Goal: Task Accomplishment & Management: Manage account settings

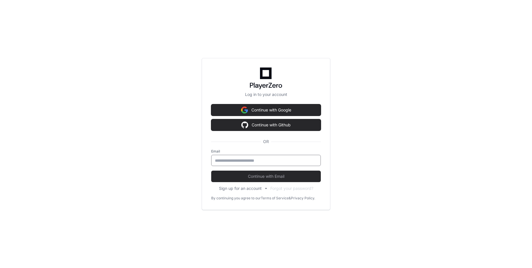
click at [241, 159] on input "email" at bounding box center [266, 160] width 102 height 6
type input "**********"
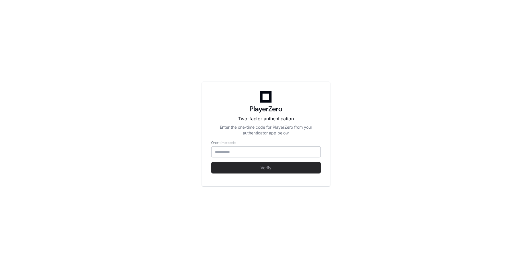
type input "******"
click at [246, 149] on input "******" at bounding box center [266, 152] width 102 height 6
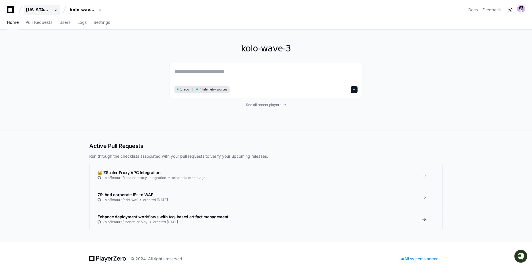
click at [44, 10] on div "[US_STATE] Pacific" at bounding box center [38, 10] width 25 height 6
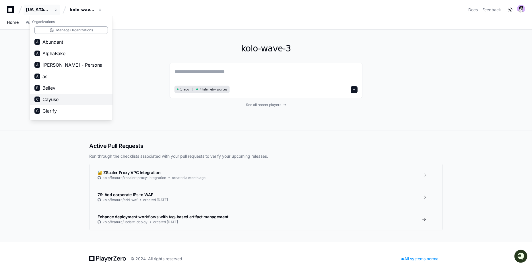
click at [64, 102] on button "C Cayuse" at bounding box center [71, 98] width 83 height 11
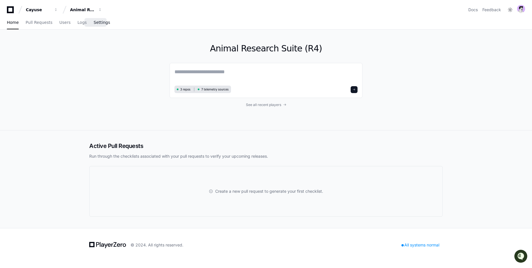
click at [95, 28] on link "Settings" at bounding box center [101, 22] width 16 height 13
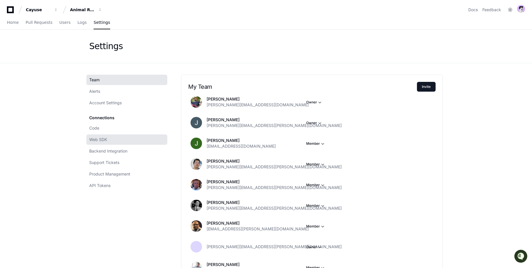
click at [120, 143] on link "Web SDK" at bounding box center [126, 139] width 81 height 10
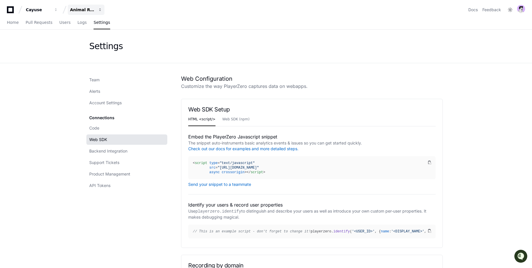
click at [80, 10] on div "Animal Research Suite (R4)" at bounding box center [82, 10] width 25 height 6
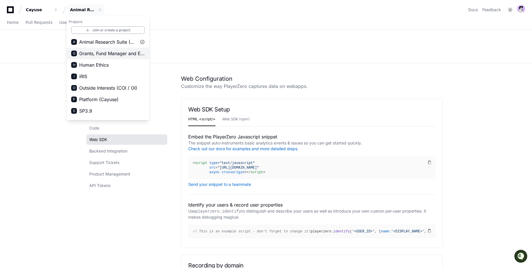
click at [87, 51] on span "Grants, Fund Manager and Effort (GFE)" at bounding box center [111, 53] width 65 height 7
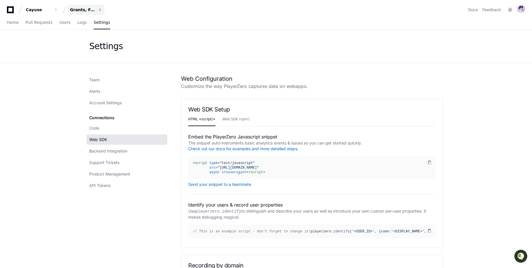
click at [80, 13] on button "Grants, Fund Manager and Effort (GFE)" at bounding box center [86, 10] width 37 height 10
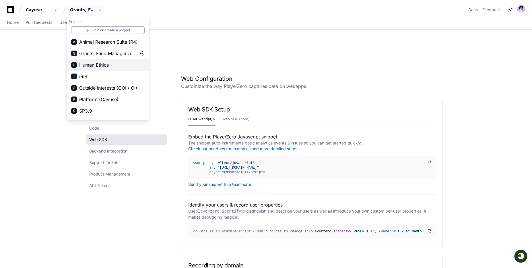
click at [92, 60] on button "H Human Ethics" at bounding box center [108, 64] width 83 height 11
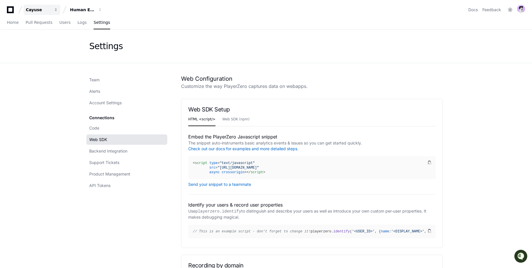
click at [41, 11] on div "Cayuse" at bounding box center [38, 10] width 25 height 6
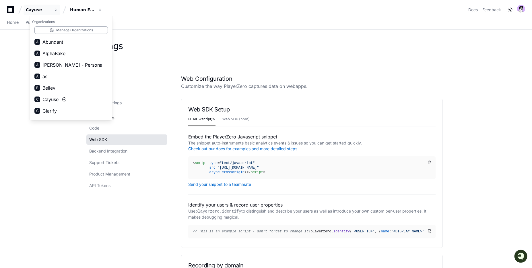
click at [137, 40] on div "Settings" at bounding box center [265, 46] width 367 height 33
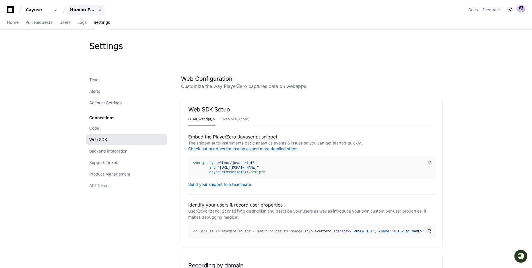
click at [95, 10] on button "Human Ethics" at bounding box center [86, 10] width 37 height 10
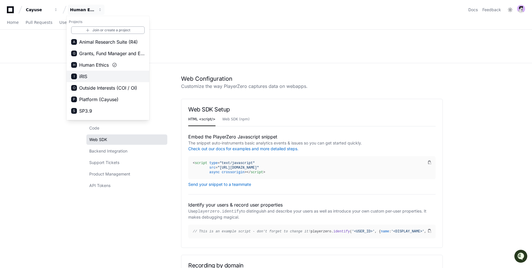
click at [112, 79] on button "I iRIS" at bounding box center [108, 76] width 83 height 11
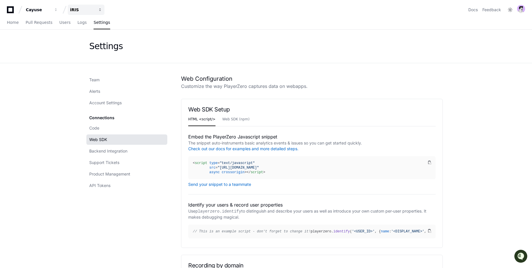
click at [75, 8] on div "iRIS" at bounding box center [82, 10] width 25 height 6
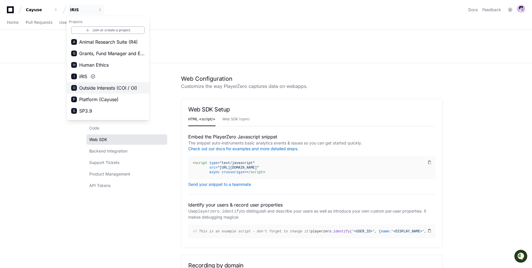
click at [101, 89] on span "Outside Interests (COI / OI)" at bounding box center [108, 87] width 58 height 7
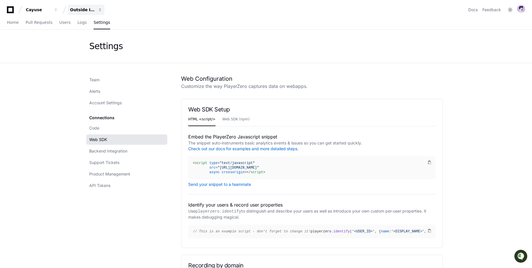
click at [86, 12] on div "Outside Interests (COI / OI)" at bounding box center [82, 10] width 25 height 6
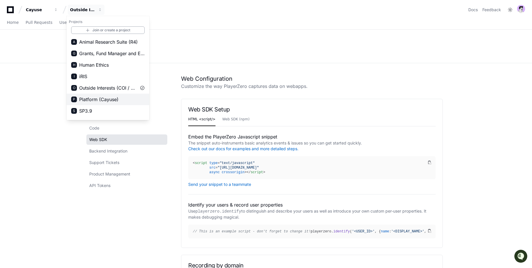
click at [91, 95] on button "P Platform (Cayuse)" at bounding box center [108, 98] width 83 height 11
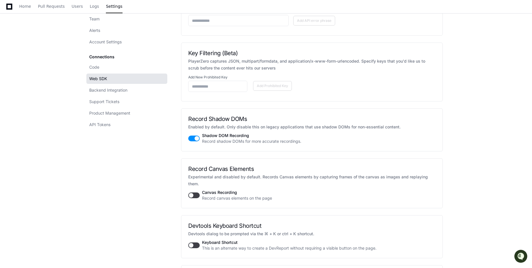
scroll to position [798, 0]
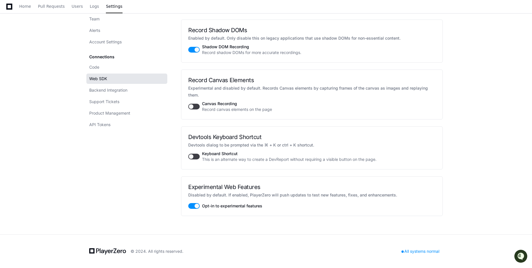
click at [196, 203] on button "button" at bounding box center [193, 206] width 11 height 6
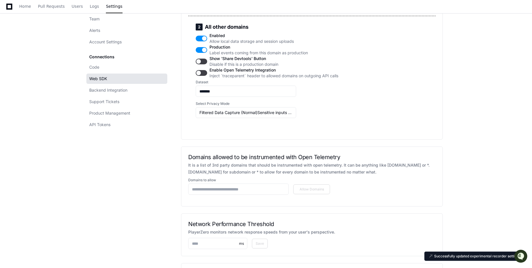
scroll to position [0, 0]
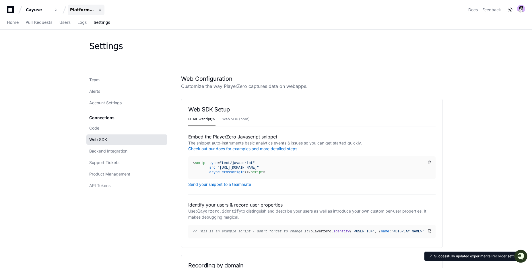
click at [90, 10] on div "Platform (Cayuse)" at bounding box center [82, 10] width 25 height 6
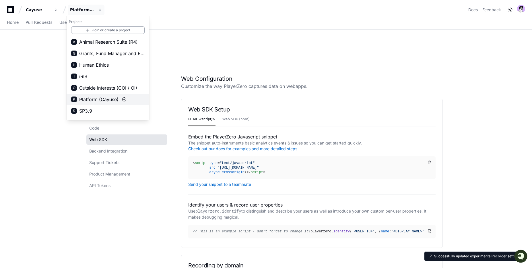
scroll to position [9, 0]
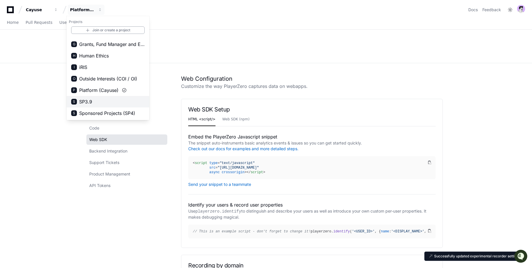
click at [106, 104] on button "S SP3.9" at bounding box center [108, 101] width 83 height 11
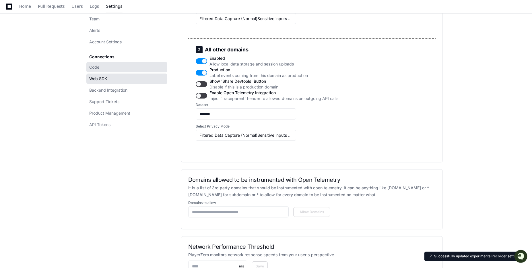
scroll to position [0, 0]
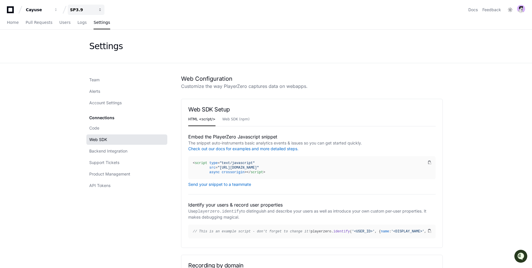
click at [90, 7] on button "SP3.9" at bounding box center [86, 10] width 37 height 10
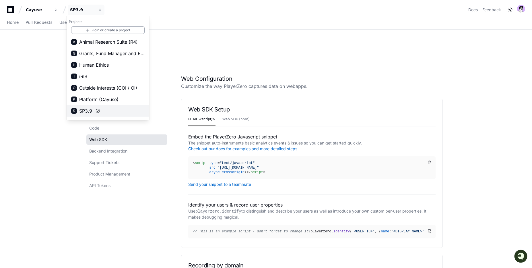
scroll to position [9, 0]
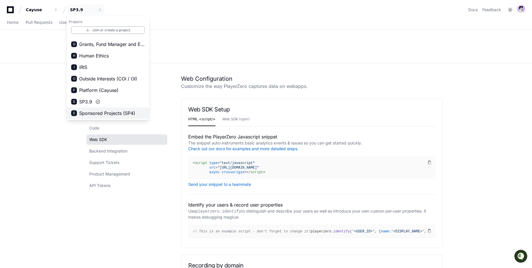
click at [92, 112] on span "Sponsored Projects (SP4)" at bounding box center [107, 113] width 56 height 7
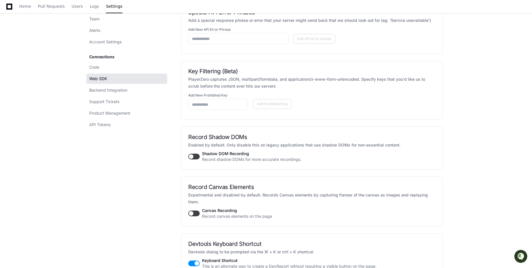
scroll to position [1262, 0]
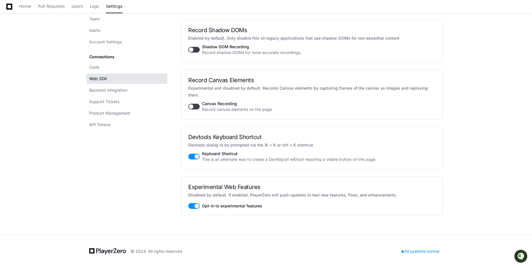
click at [198, 204] on button "button" at bounding box center [193, 206] width 11 height 6
